Goal: Task Accomplishment & Management: Manage account settings

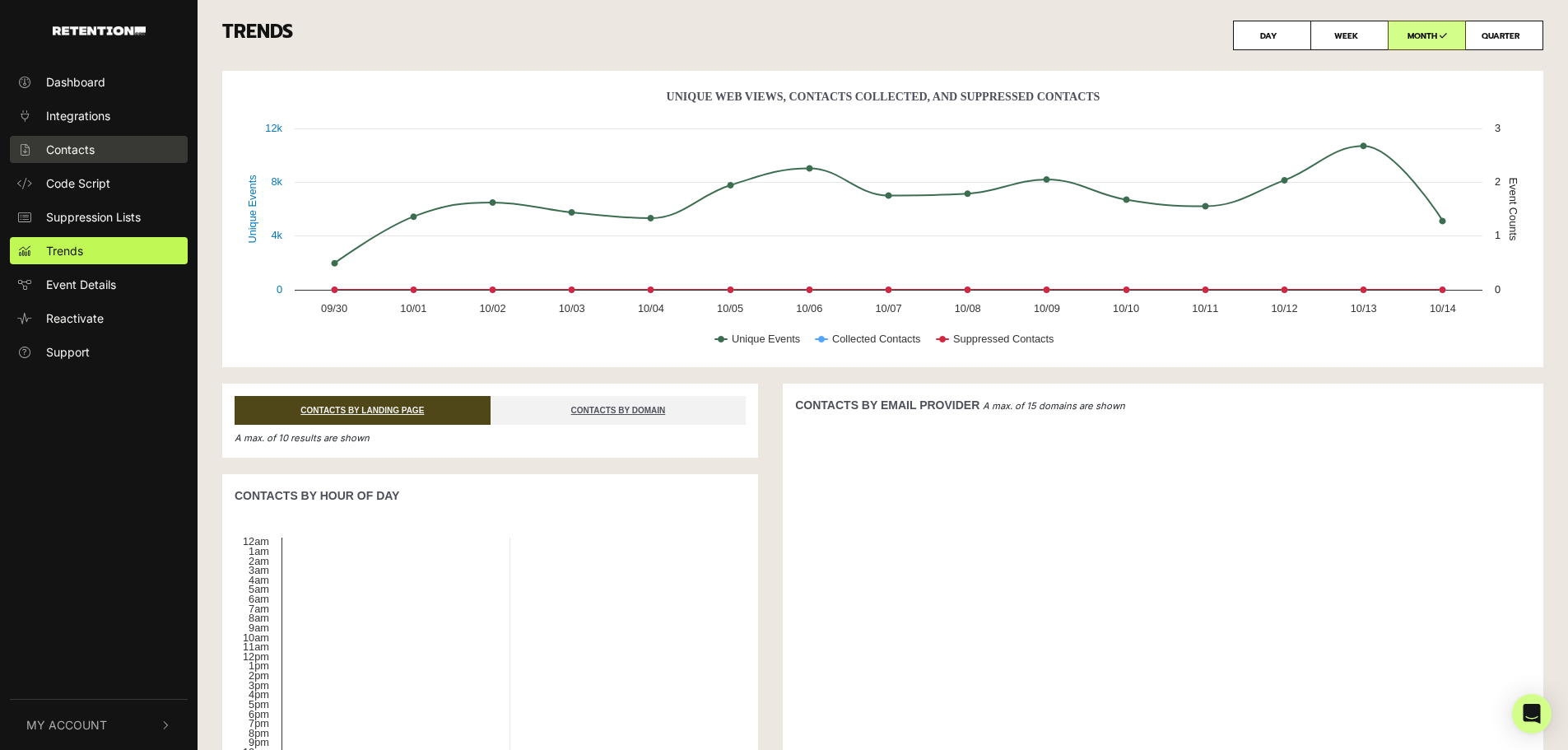
click at [88, 153] on span "Contacts" at bounding box center [70, 149] width 48 height 18
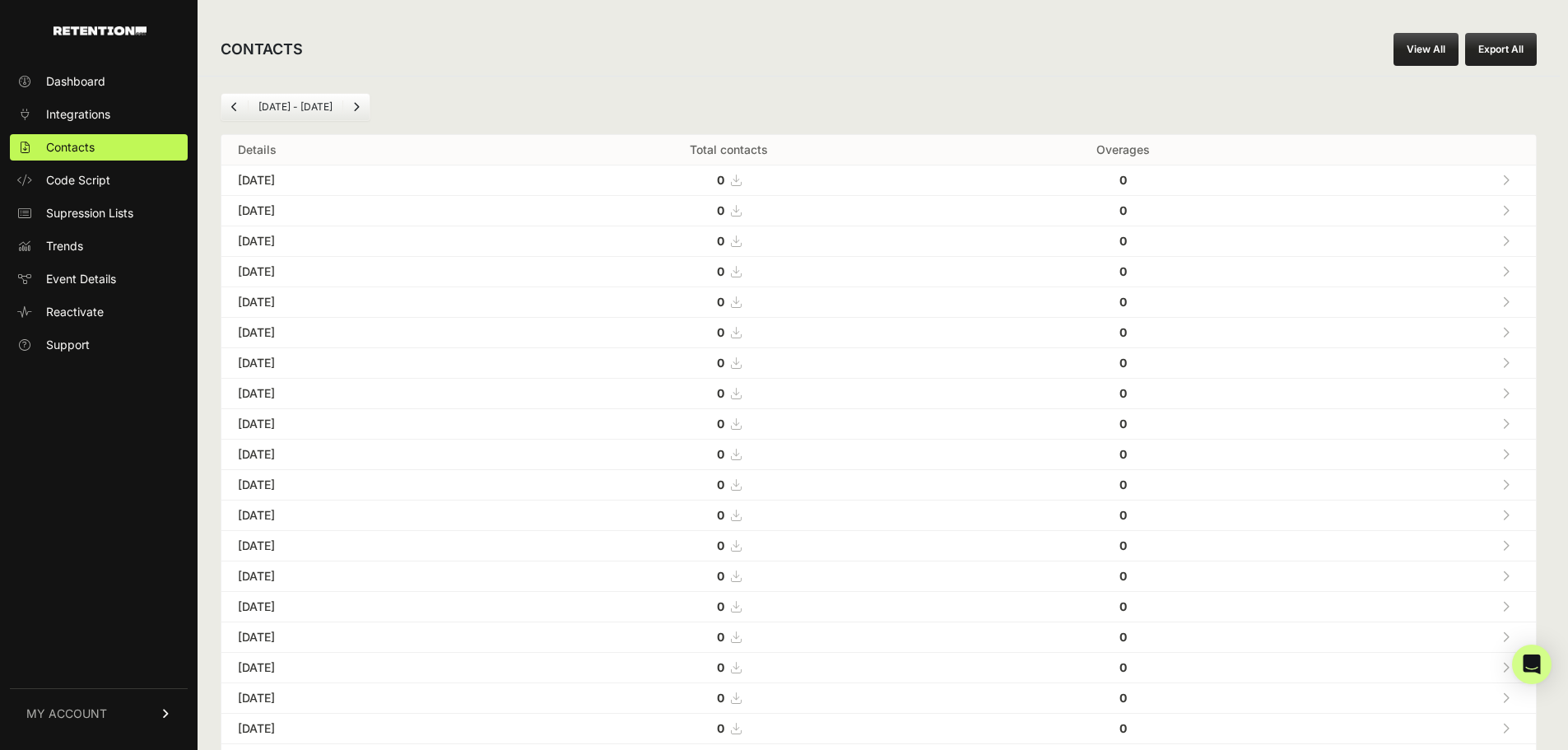
click at [1433, 42] on link "View All" at bounding box center [1426, 50] width 65 height 33
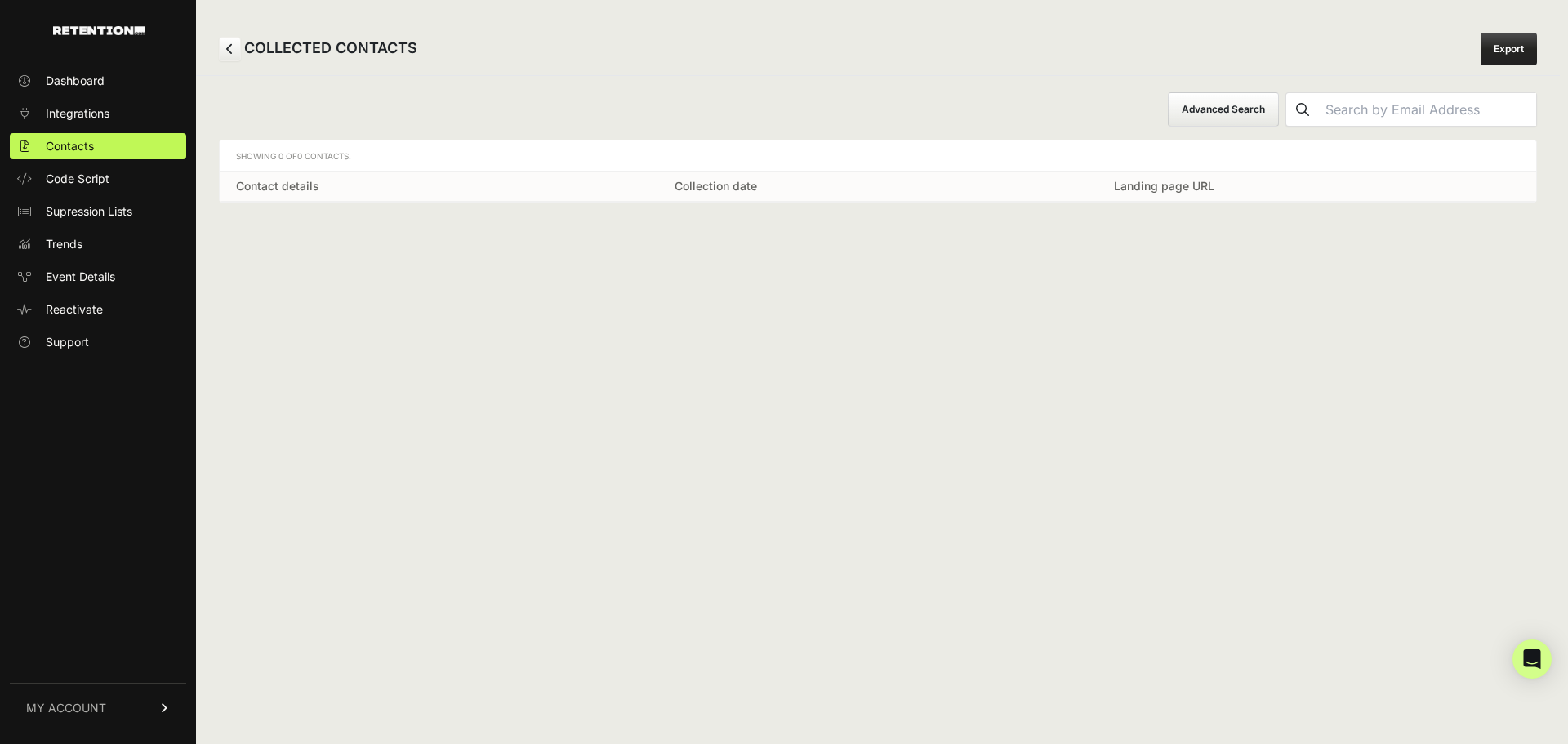
click at [1402, 108] on input "text" at bounding box center [1427, 110] width 218 height 33
paste input "djr6211977@comcast.net"
type input "djr6211977@comcast.net"
click at [1309, 107] on icon "submit" at bounding box center [1303, 109] width 13 height 13
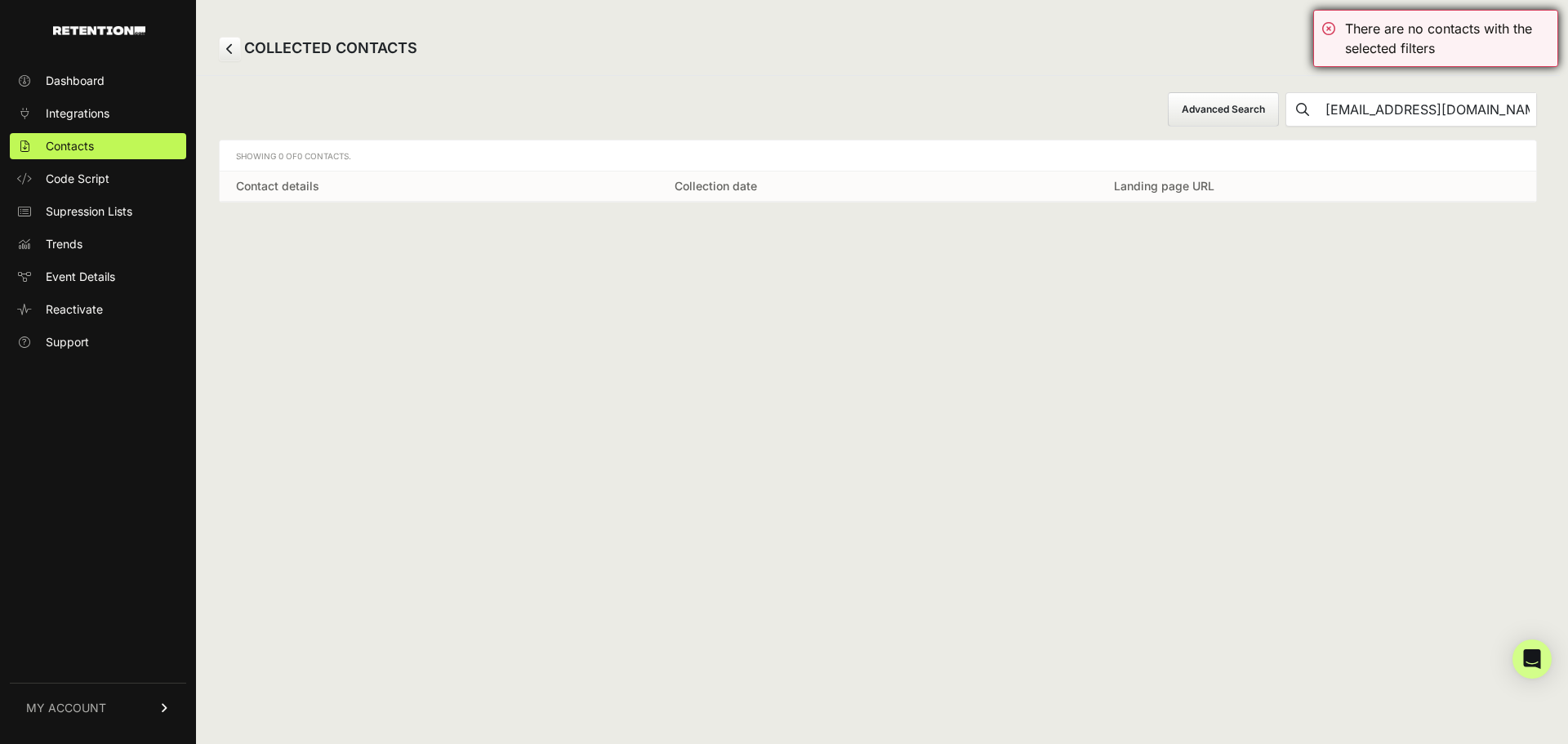
click at [1328, 28] on div "There are no contacts with the selected filters" at bounding box center [1436, 38] width 245 height 57
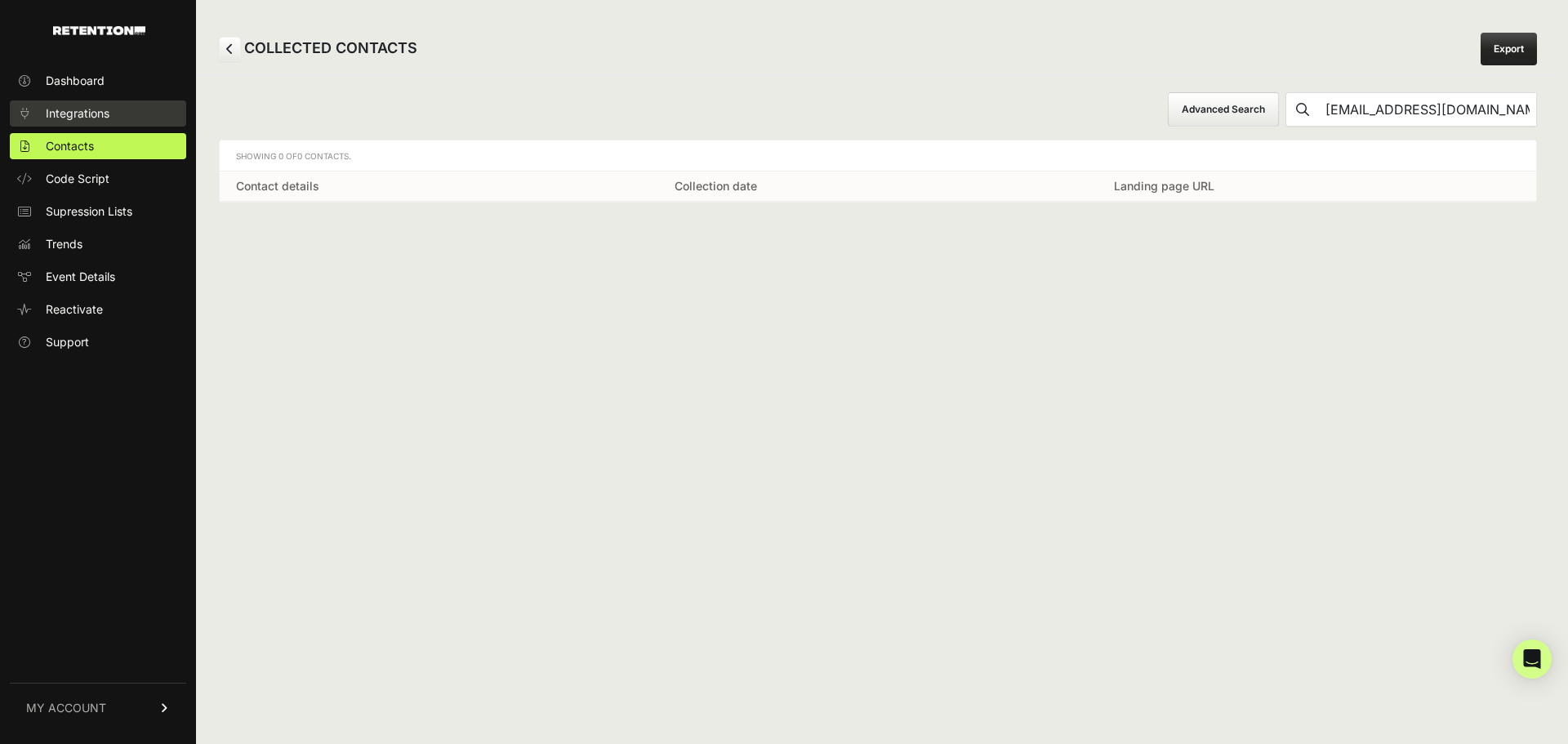
click at [93, 115] on span "Integrations" at bounding box center [77, 113] width 64 height 17
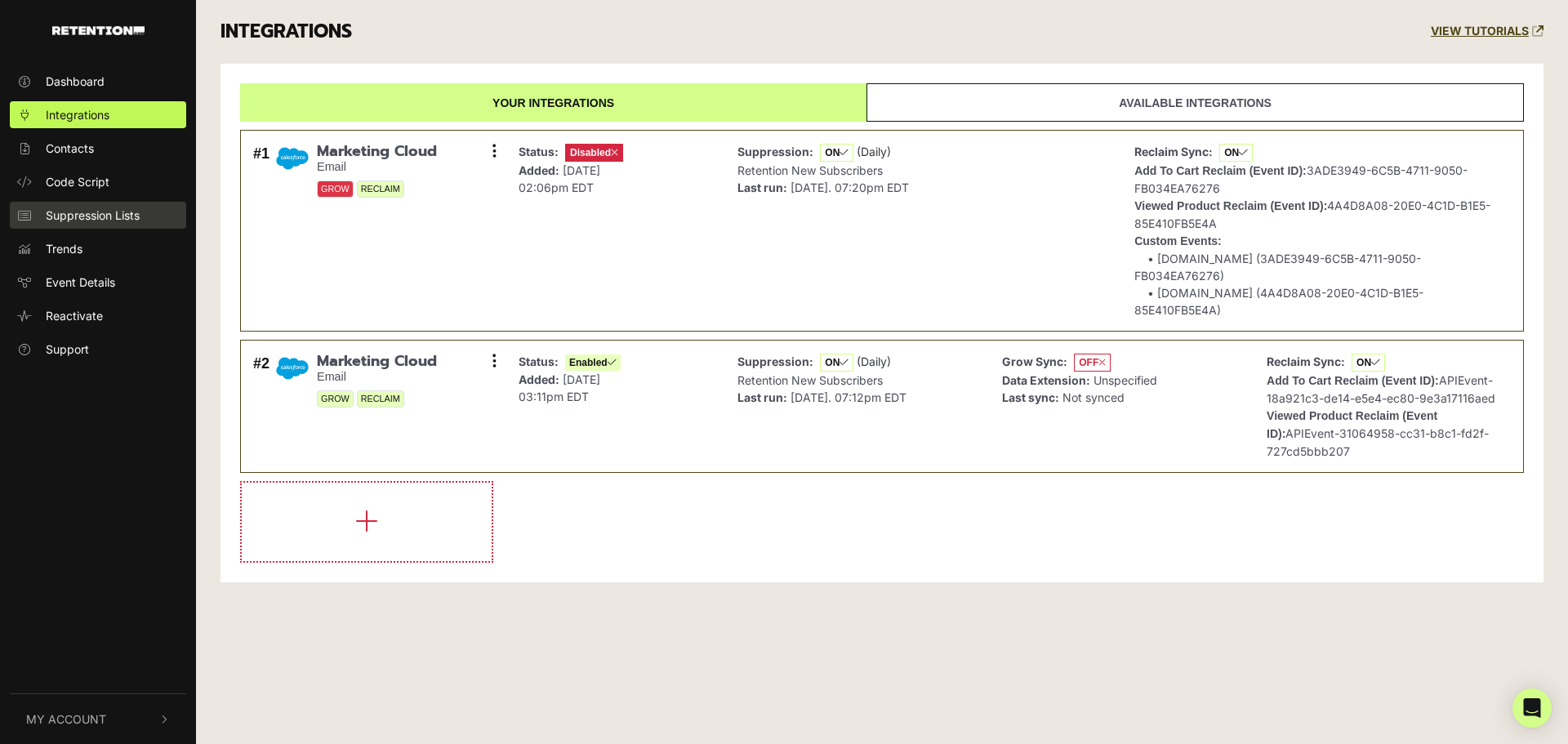
click at [122, 218] on span "Suppression Lists" at bounding box center [93, 215] width 94 height 17
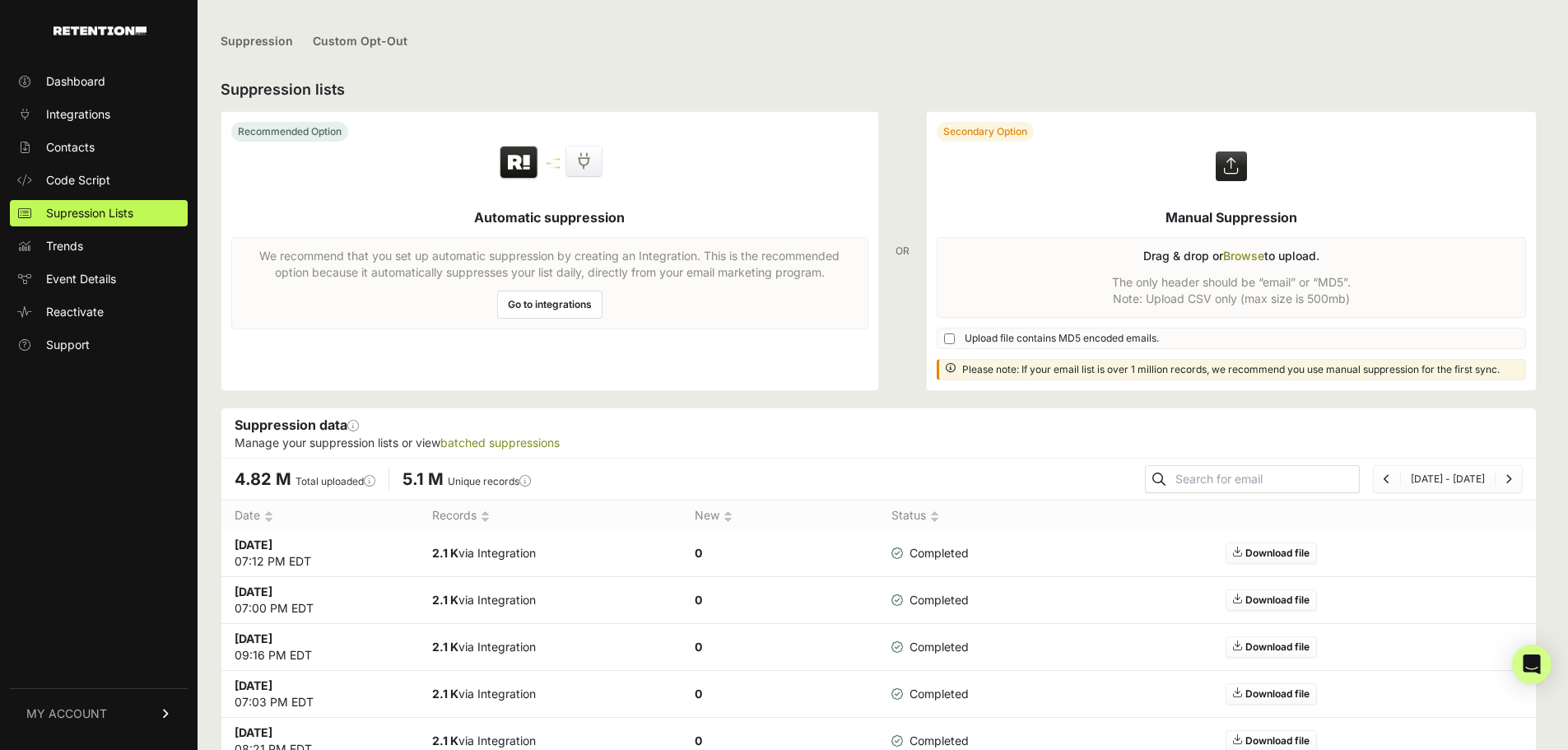
click at [1273, 477] on input "text" at bounding box center [1265, 479] width 187 height 23
paste input "[EMAIL_ADDRESS][DOMAIN_NAME]"
type input "[EMAIL_ADDRESS][DOMAIN_NAME]"
click at [1165, 477] on icon "submit" at bounding box center [1160, 479] width 13 height 13
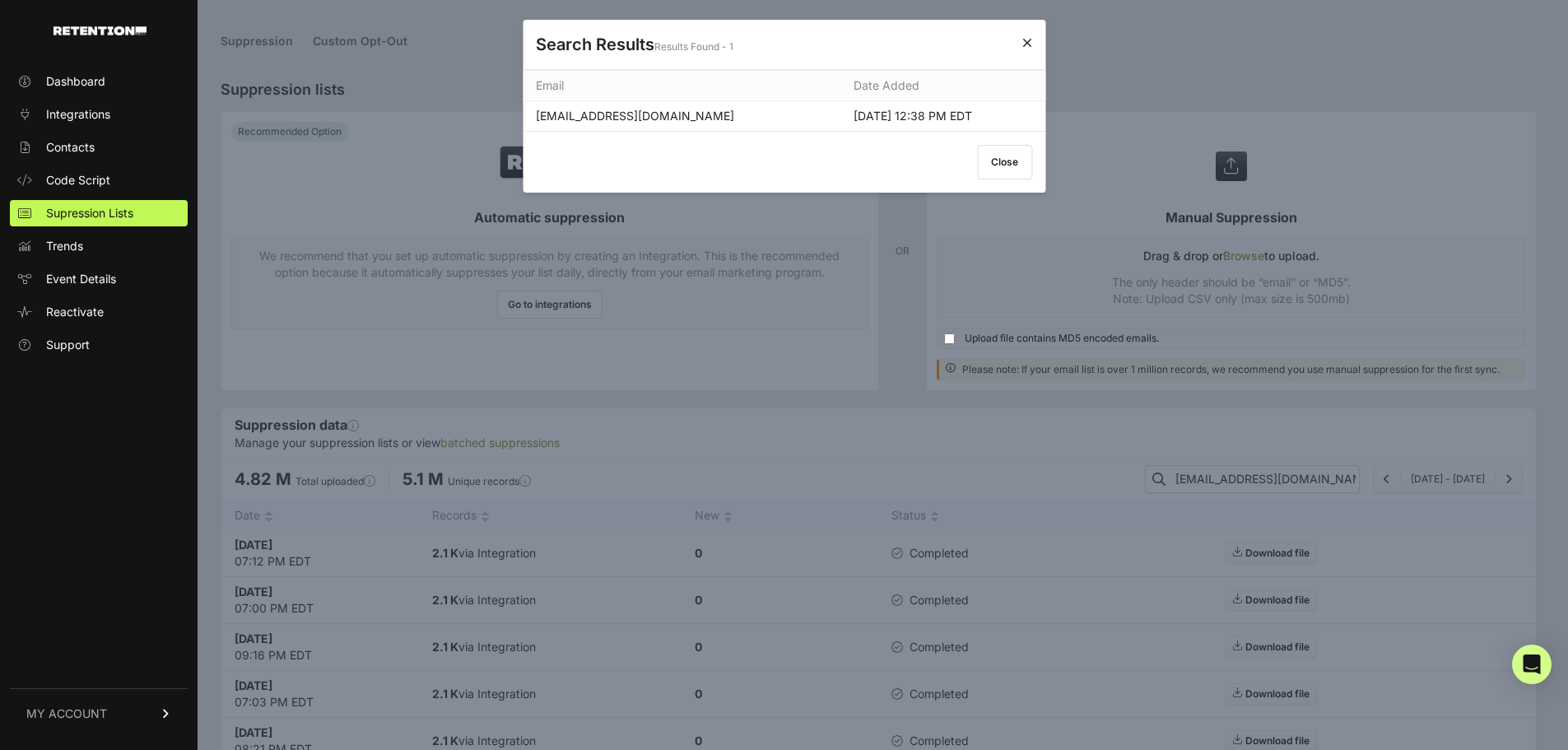
click at [1029, 38] on icon at bounding box center [1028, 42] width 10 height 13
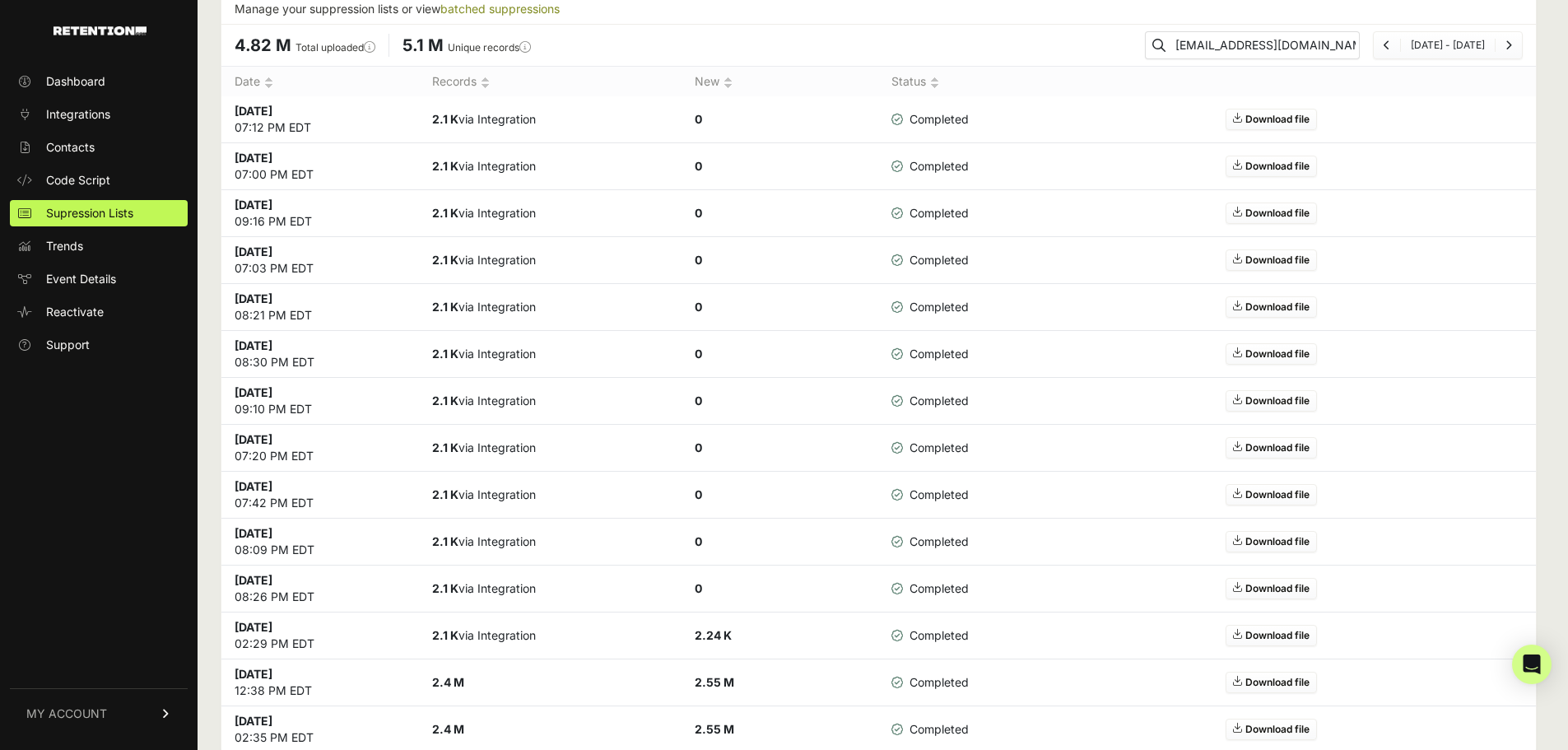
scroll to position [477, 0]
